Goal: Task Accomplishment & Management: Use online tool/utility

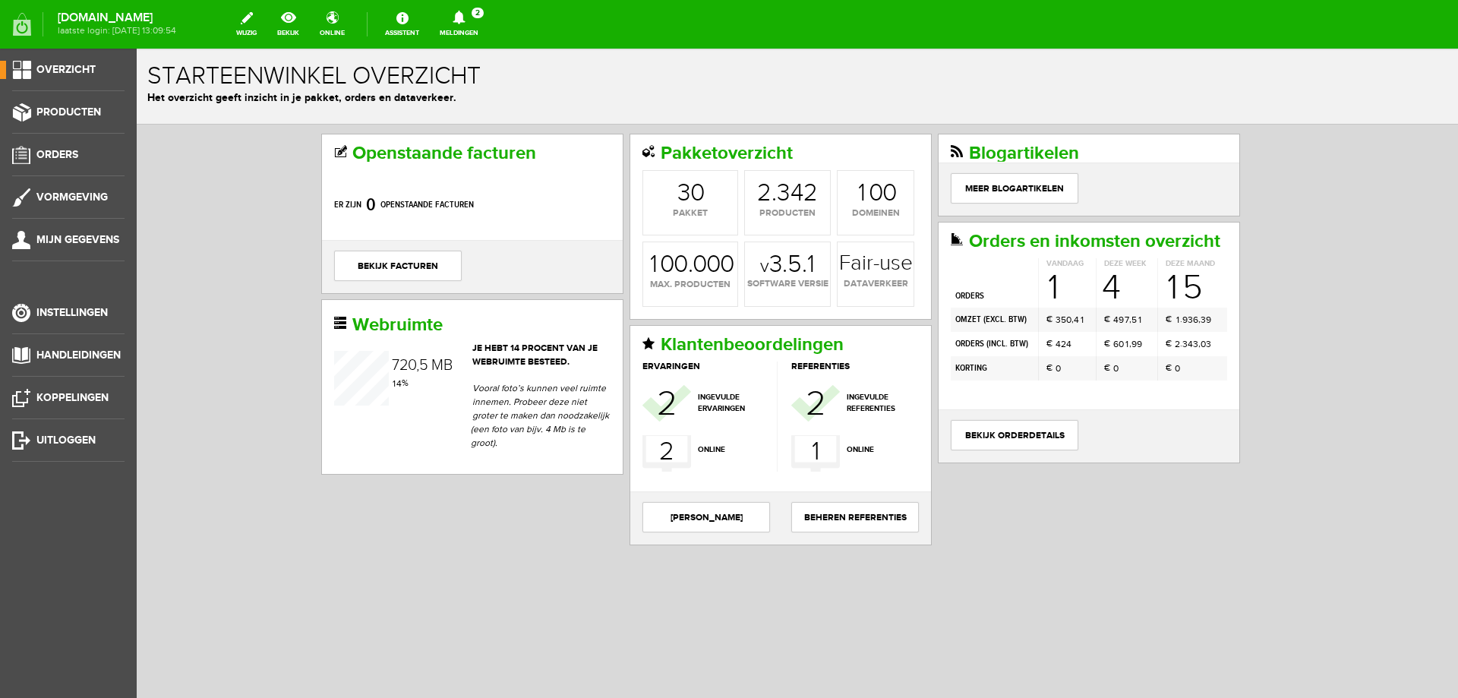
click at [478, 24] on icon at bounding box center [459, 18] width 39 height 14
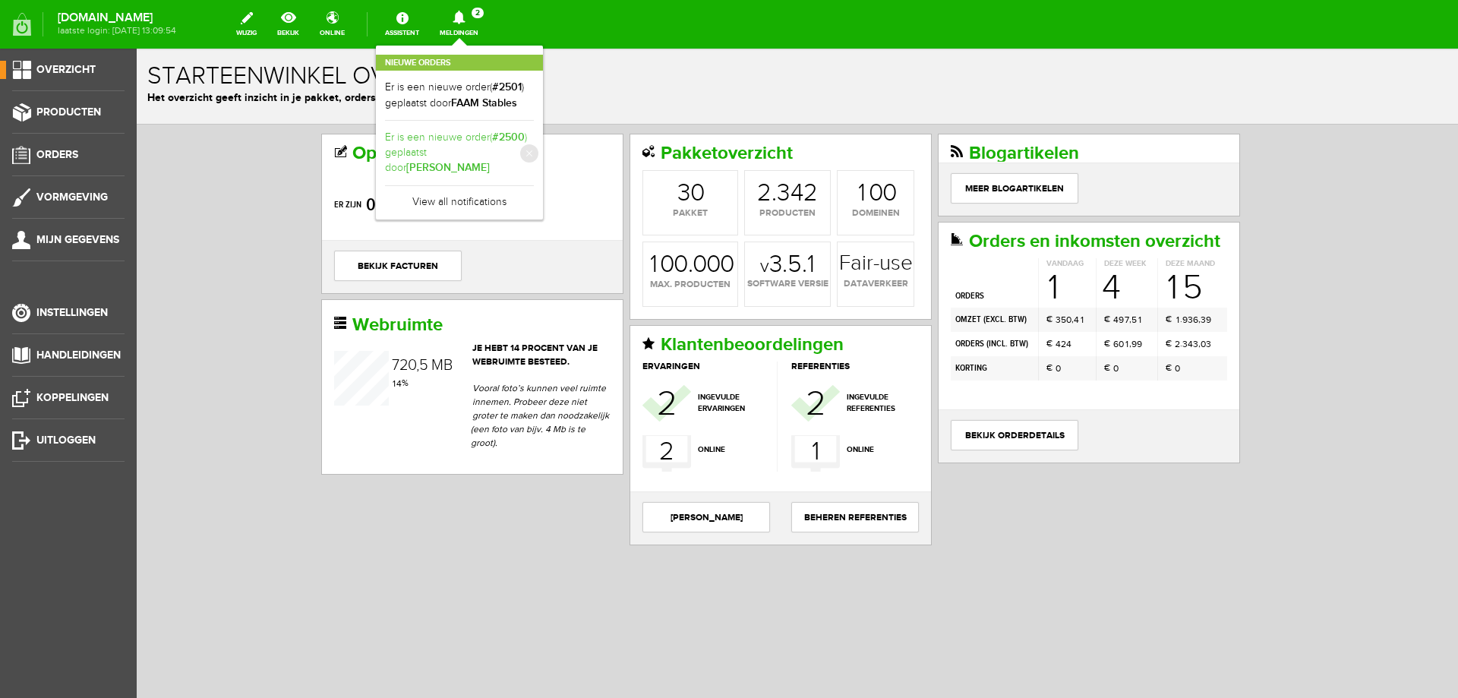
click at [490, 161] on b "[PERSON_NAME]" at bounding box center [448, 167] width 84 height 13
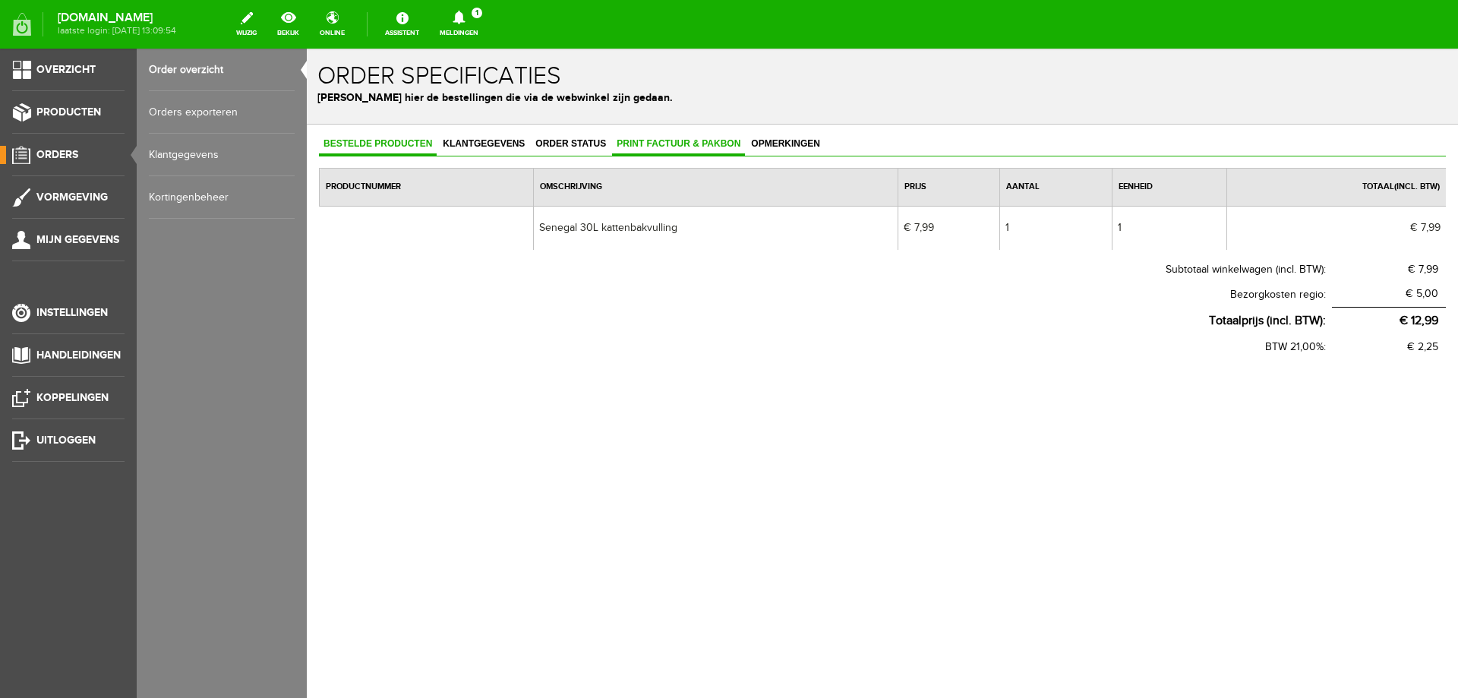
click at [654, 148] on span "Print factuur & pakbon" at bounding box center [678, 143] width 133 height 11
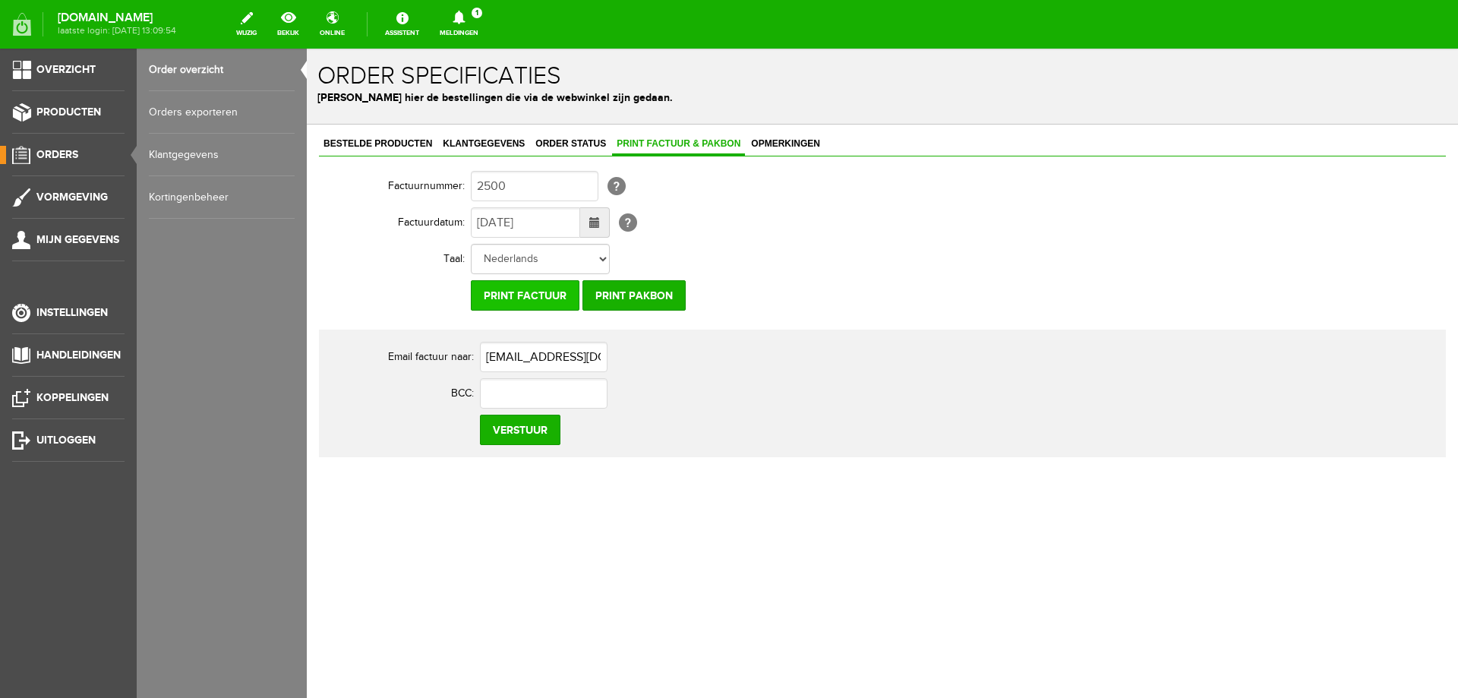
click at [491, 294] on input "Print factuur" at bounding box center [525, 295] width 109 height 30
click at [488, 37] on link "Meldingen 1 Nieuwe orders Er is een nieuwe order( #2501 ) geplaatst door FAAM S…" at bounding box center [459, 24] width 57 height 33
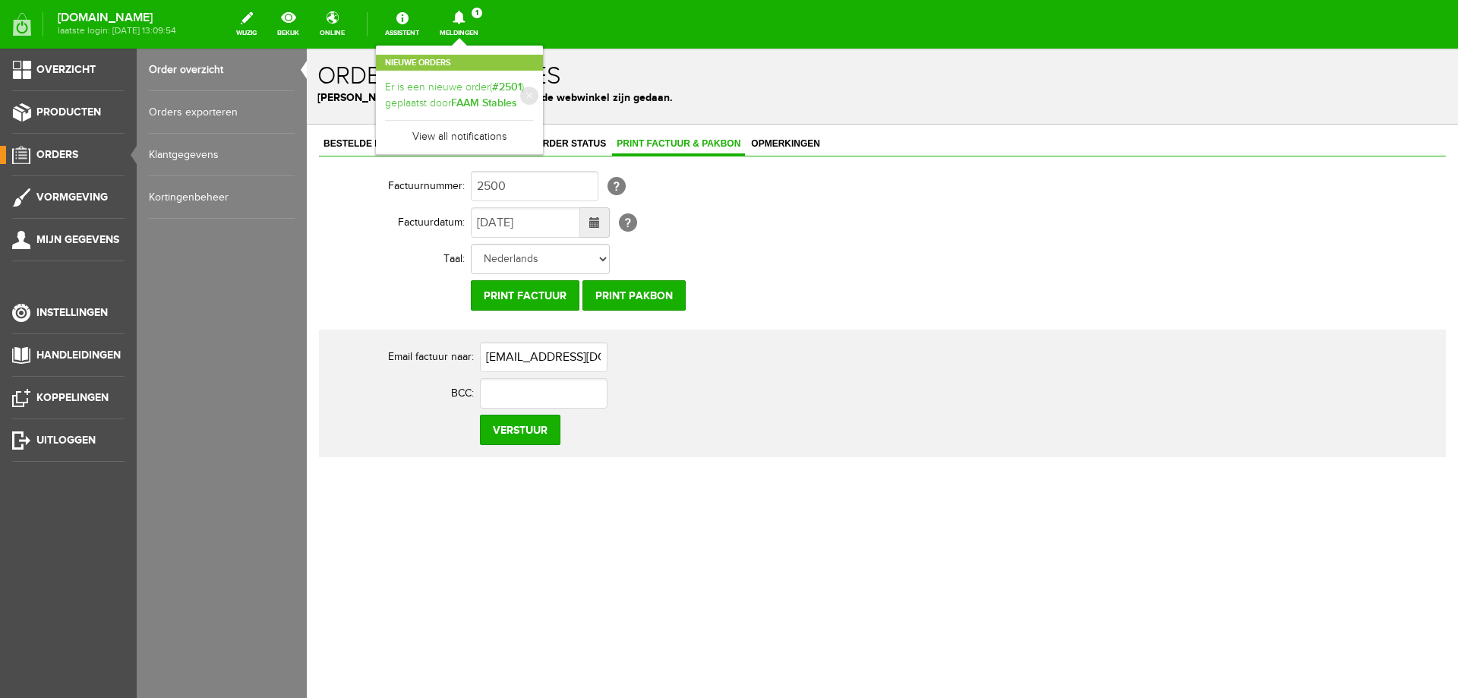
click at [494, 87] on link "Er is een nieuwe order( #2501 ) geplaatst door FAAM Stables" at bounding box center [459, 95] width 149 height 31
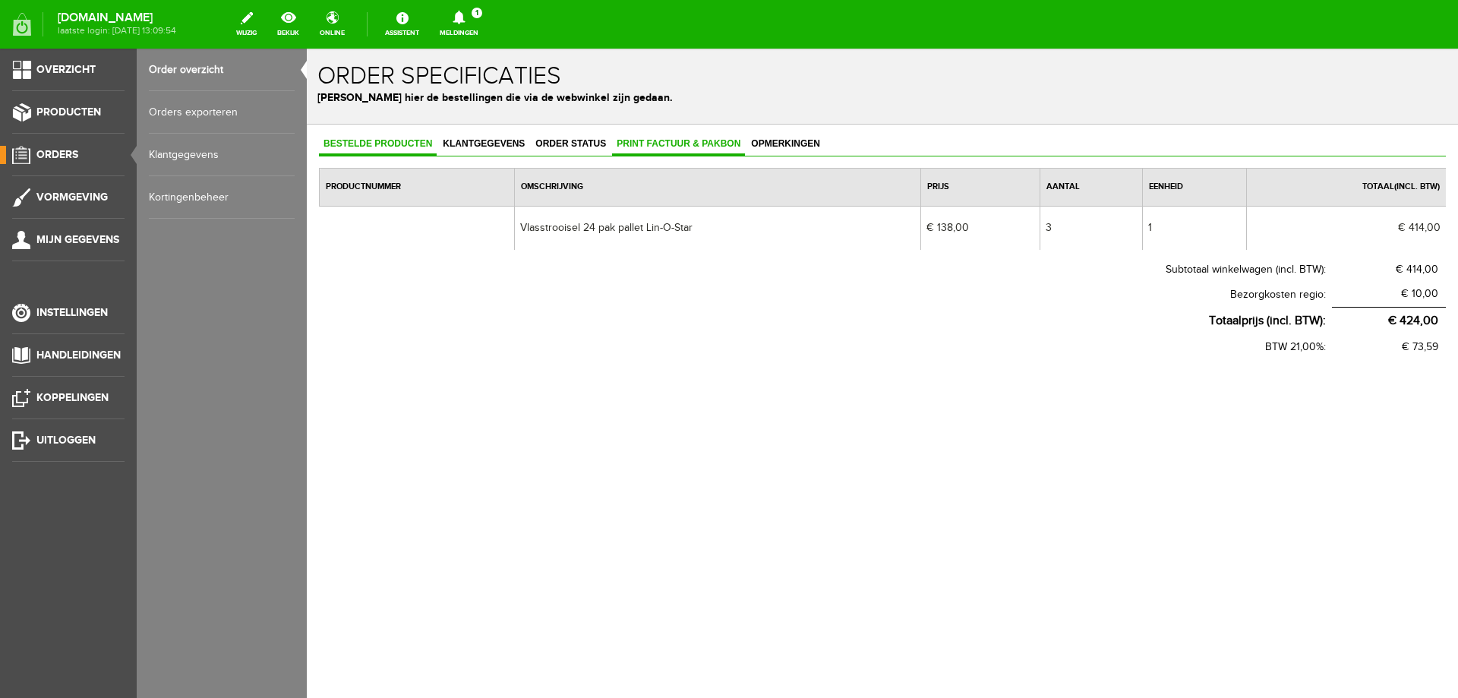
click at [654, 134] on link "Print factuur & pakbon" at bounding box center [678, 145] width 133 height 22
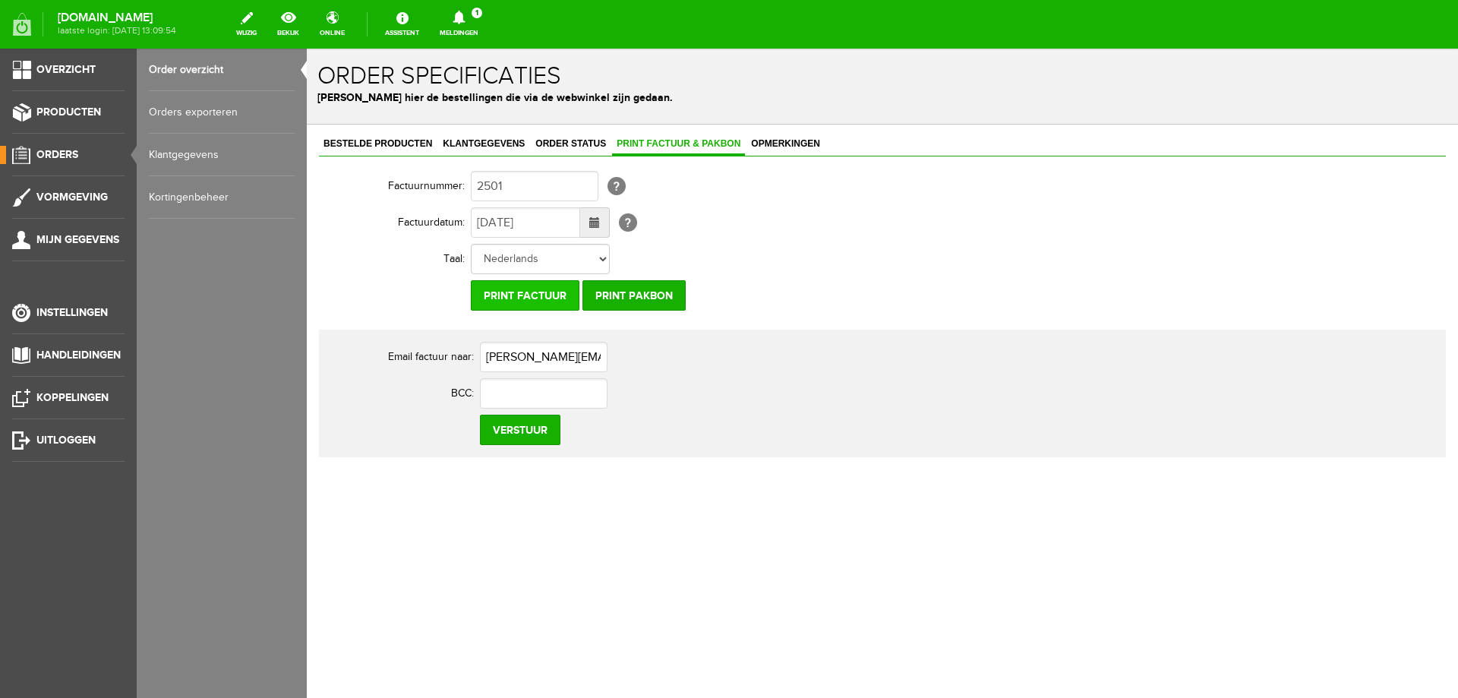
click at [536, 303] on input "Print factuur" at bounding box center [525, 295] width 109 height 30
click at [635, 291] on input "Print pakbon" at bounding box center [634, 295] width 103 height 30
